Goal: Transaction & Acquisition: Purchase product/service

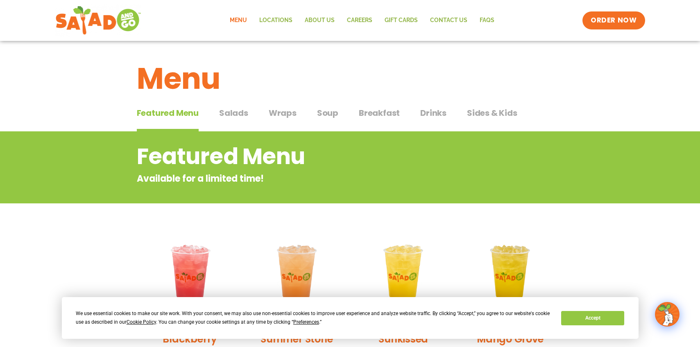
click at [233, 114] on span "Salads" at bounding box center [233, 113] width 29 height 12
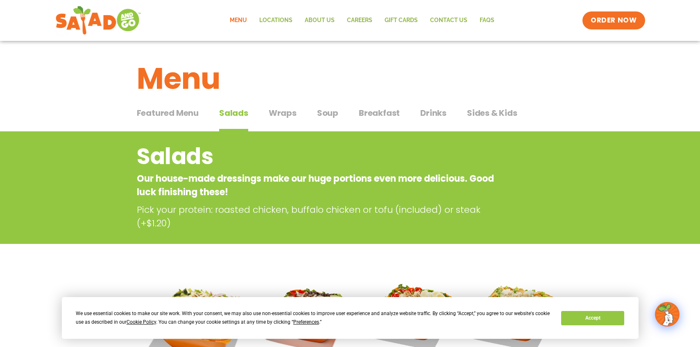
click at [284, 113] on span "Wraps" at bounding box center [283, 113] width 28 height 12
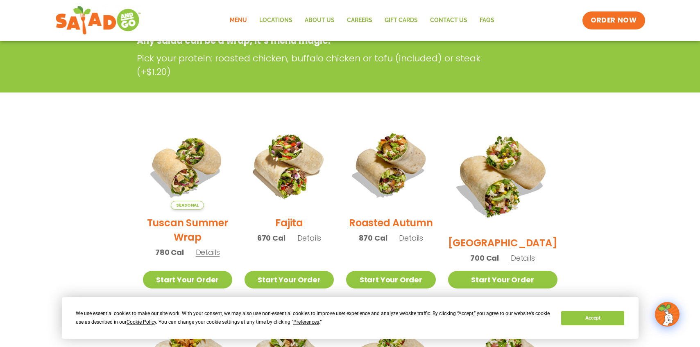
scroll to position [12, 0]
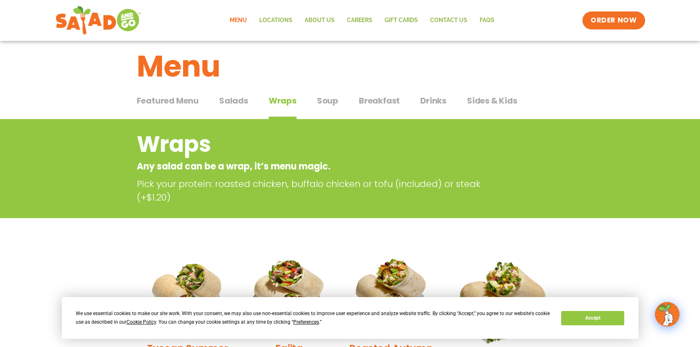
click at [325, 102] on span "Soup" at bounding box center [327, 101] width 21 height 12
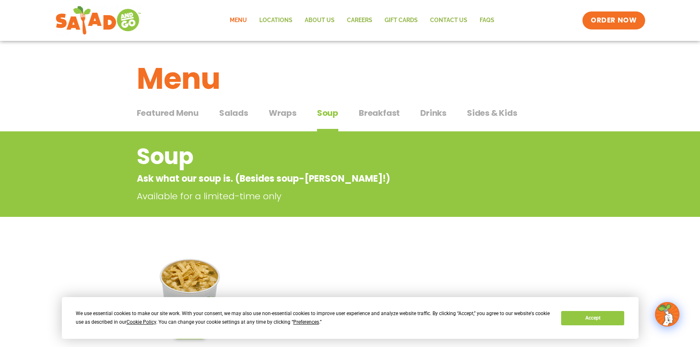
click at [389, 114] on span "Breakfast" at bounding box center [379, 113] width 41 height 12
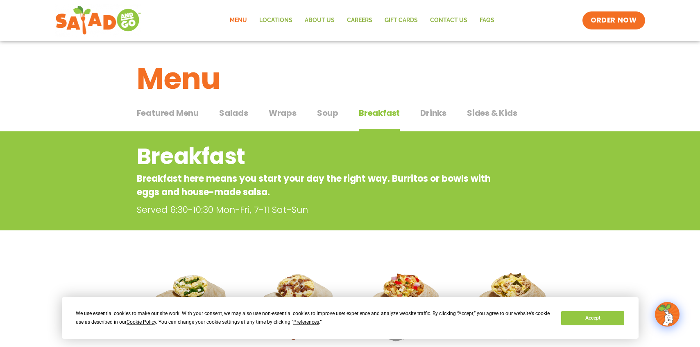
click at [494, 116] on span "Sides & Kids" at bounding box center [492, 113] width 50 height 12
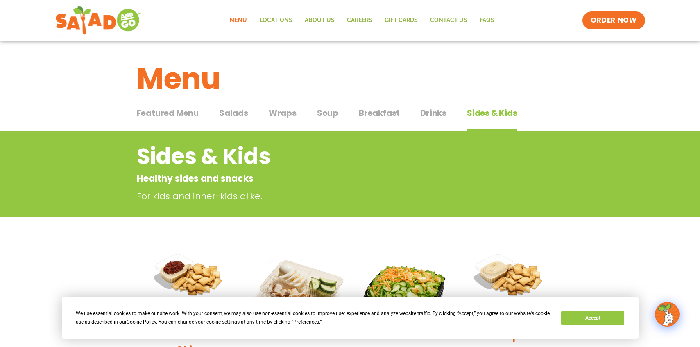
click at [234, 115] on span "Salads" at bounding box center [233, 113] width 29 height 12
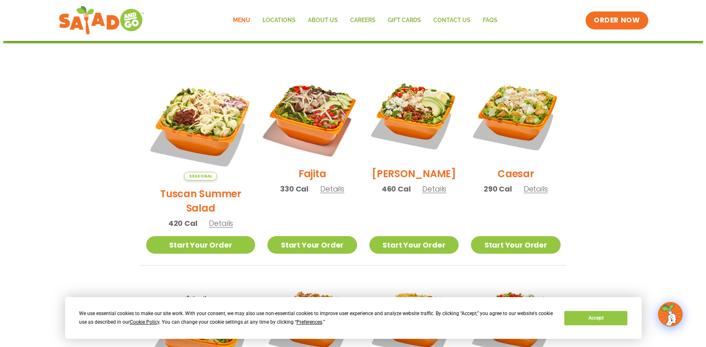
scroll to position [205, 0]
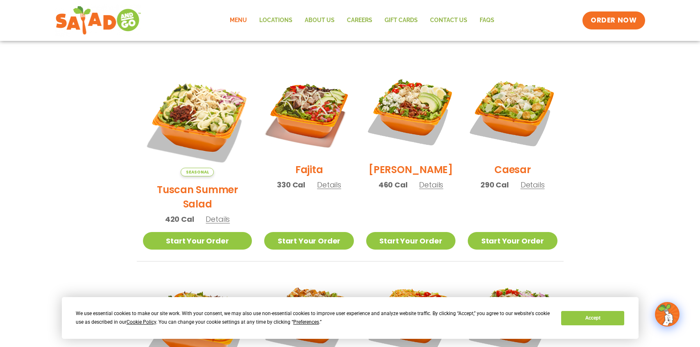
click at [515, 175] on h2 "Caesar" at bounding box center [513, 170] width 36 height 14
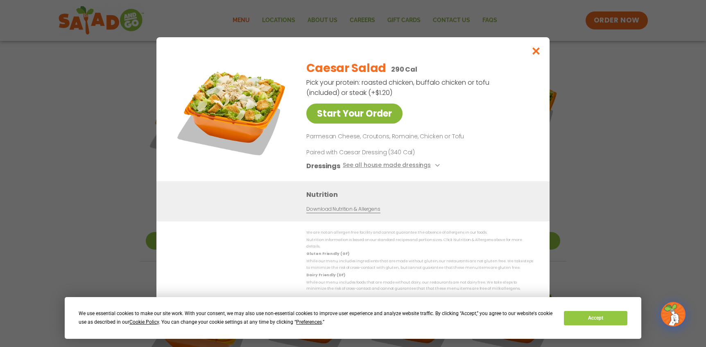
click at [352, 116] on link "Start Your Order" at bounding box center [355, 114] width 96 height 20
